Goal: Complete application form: Complete application form

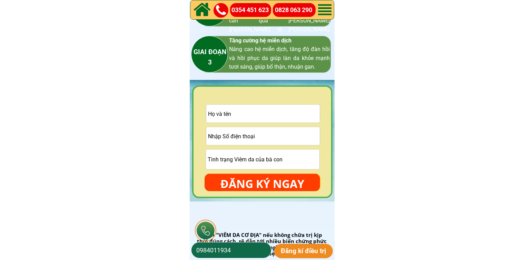
scroll to position [1036, 0]
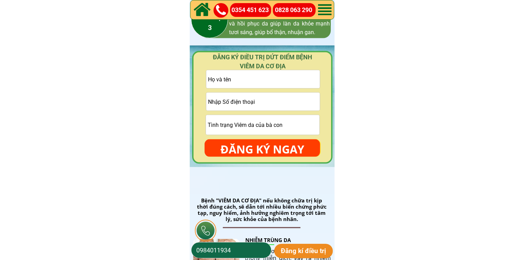
click at [254, 103] on input "tel" at bounding box center [263, 102] width 114 height 18
paste input "0919325052"
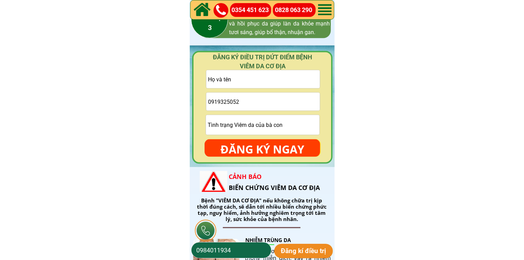
type input "0919325052"
click at [241, 78] on input "text" at bounding box center [263, 79] width 114 height 18
paste input "[PERSON_NAME]"
type input "[PERSON_NAME]"
click at [255, 151] on p "ĐĂNG KÝ NGAY" at bounding box center [263, 149] width 116 height 20
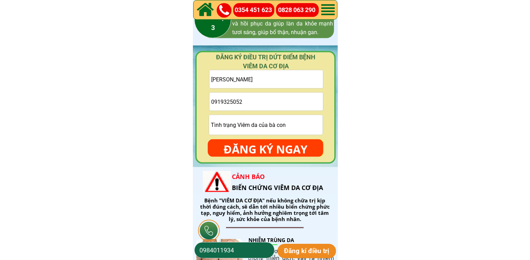
scroll to position [0, 0]
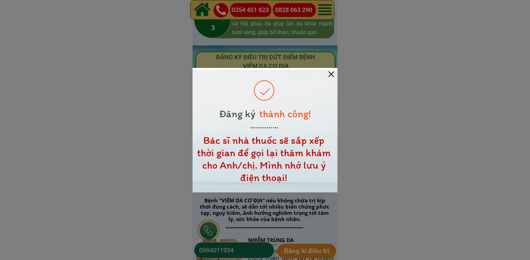
click at [330, 75] on div at bounding box center [332, 74] width 6 height 6
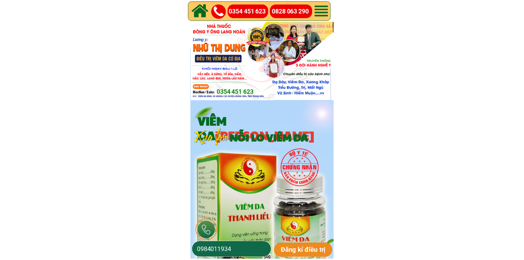
scroll to position [1036, 0]
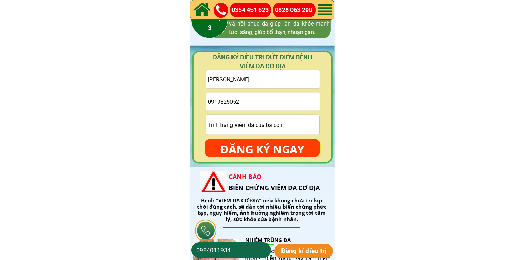
click at [282, 96] on input "0919325052" at bounding box center [263, 102] width 114 height 18
paste input "097999050"
click at [236, 96] on input "097999050" at bounding box center [263, 102] width 114 height 18
paste input "385781237"
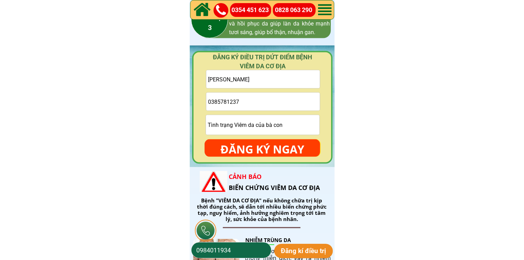
type input "0385781237"
click at [233, 76] on input "[PERSON_NAME]" at bounding box center [263, 79] width 114 height 18
paste input "[PERSON_NAME]"
type input "[PERSON_NAME]"
click at [261, 152] on p "ĐĂNG KÝ NGAY" at bounding box center [263, 149] width 116 height 20
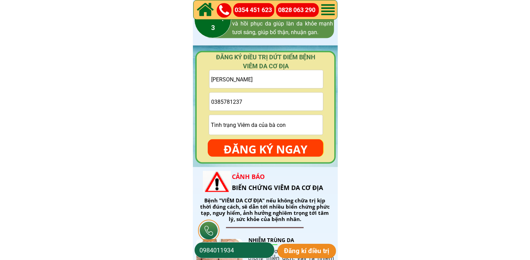
scroll to position [0, 0]
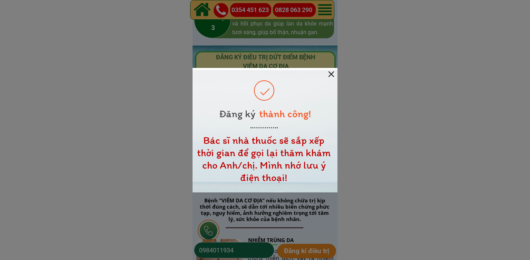
click at [329, 74] on div at bounding box center [332, 74] width 6 height 6
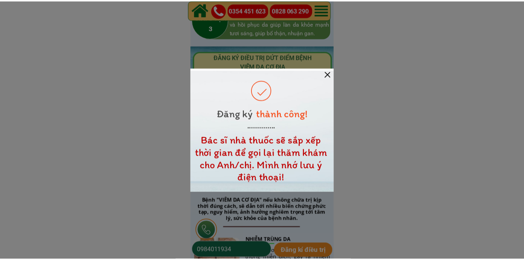
scroll to position [1036, 0]
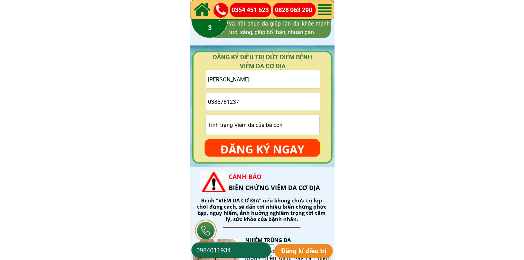
drag, startPoint x: 268, startPoint y: 99, endPoint x: 263, endPoint y: 98, distance: 4.9
click at [265, 98] on input "0385781237" at bounding box center [263, 102] width 114 height 18
paste input "O393536258"
drag, startPoint x: 211, startPoint y: 102, endPoint x: 200, endPoint y: 102, distance: 11.1
click at [202, 102] on div "ĐĂNG KÝ ĐIỀU TRỊ DỨT ĐIỂM BỆNH VIÊM DA CƠ ĐỊA [PERSON_NAME] O393536258 ĐĂNG KÝ …" at bounding box center [262, 107] width 141 height 113
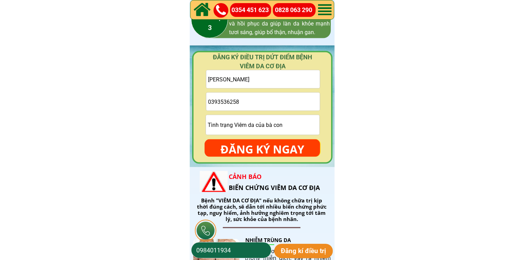
type input "0393536258"
click at [239, 74] on input "[PERSON_NAME]" at bounding box center [263, 79] width 114 height 18
paste input "Văn The [PERSON_NAME]"
type input "Văn The [PERSON_NAME]"
click at [239, 126] on input "text" at bounding box center [263, 125] width 114 height 20
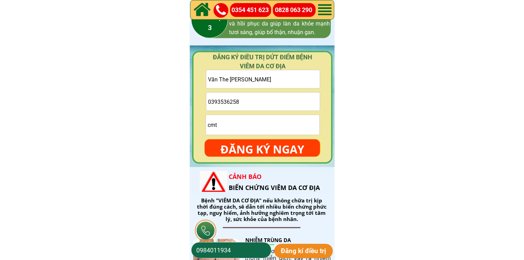
type input "cmt"
click at [235, 152] on p "ĐĂNG KÝ NGAY" at bounding box center [263, 149] width 116 height 20
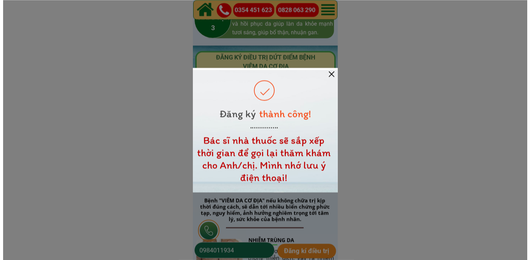
scroll to position [0, 0]
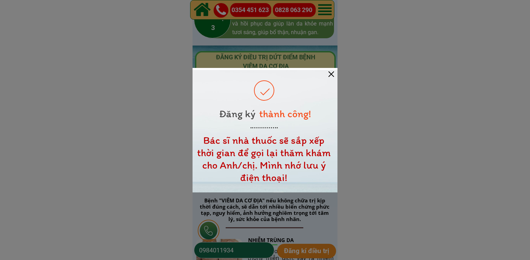
click at [332, 71] on div at bounding box center [332, 74] width 6 height 6
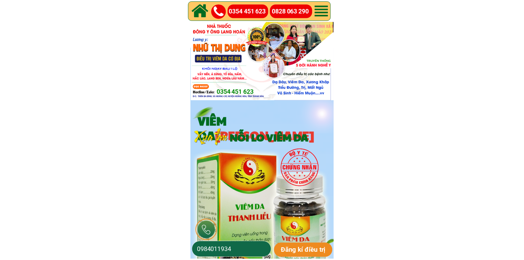
scroll to position [1036, 0]
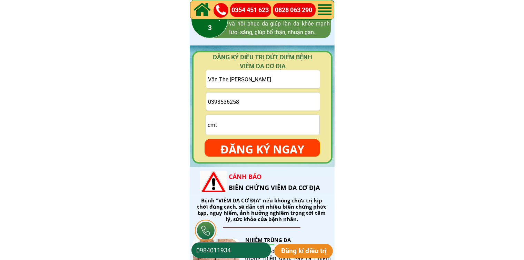
click at [290, 107] on input "0393536258" at bounding box center [263, 102] width 114 height 18
paste input "0794881798"
type input "0794881798"
click at [232, 90] on form "Văn The [PERSON_NAME] 0794881798 cmt ĐĂNG KÝ NGAY" at bounding box center [263, 113] width 116 height 87
click at [235, 80] on input "Văn The [PERSON_NAME]" at bounding box center [263, 79] width 114 height 18
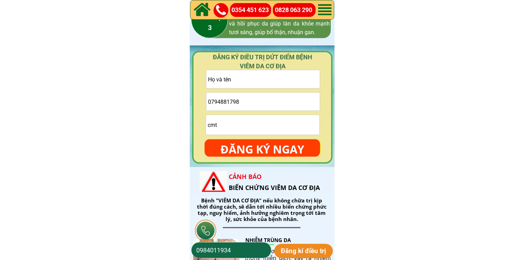
paste input "[PERSON_NAME]"
type input "[PERSON_NAME]"
click at [247, 149] on p "ĐĂNG KÝ NGAY" at bounding box center [263, 149] width 116 height 20
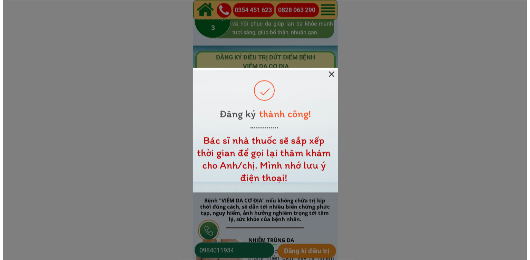
scroll to position [0, 0]
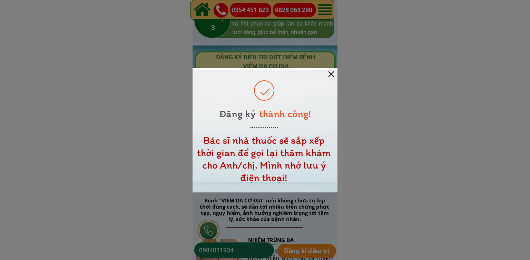
click at [331, 76] on div at bounding box center [332, 74] width 6 height 6
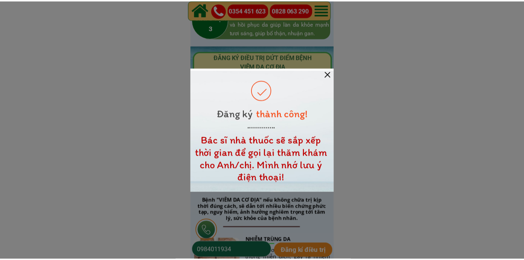
scroll to position [1036, 0]
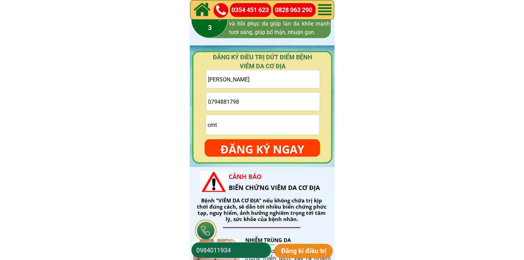
drag, startPoint x: 291, startPoint y: 103, endPoint x: 287, endPoint y: 102, distance: 4.6
click at [291, 103] on input "0794881798" at bounding box center [263, 102] width 114 height 18
paste input "0399874854"
type input "0399874854"
click at [260, 80] on input "[PERSON_NAME]" at bounding box center [263, 79] width 114 height 18
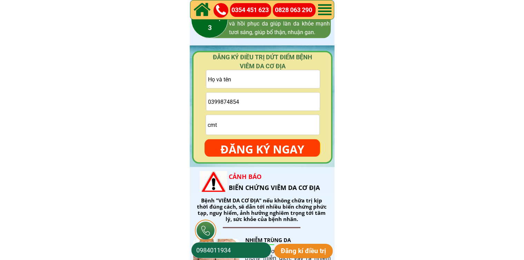
paste input "[PERSON_NAME]"
type input "[PERSON_NAME]"
click at [265, 127] on input "cmt" at bounding box center [263, 125] width 114 height 20
type input "c"
click at [276, 146] on p "ĐĂNG KÝ NGAY" at bounding box center [263, 149] width 116 height 20
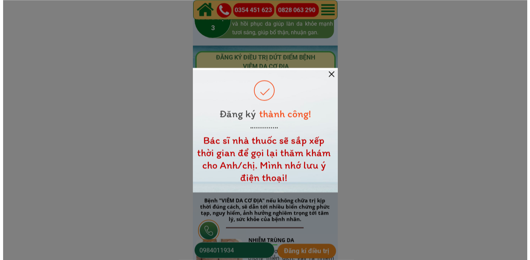
scroll to position [0, 0]
